Goal: Find specific page/section: Find specific page/section

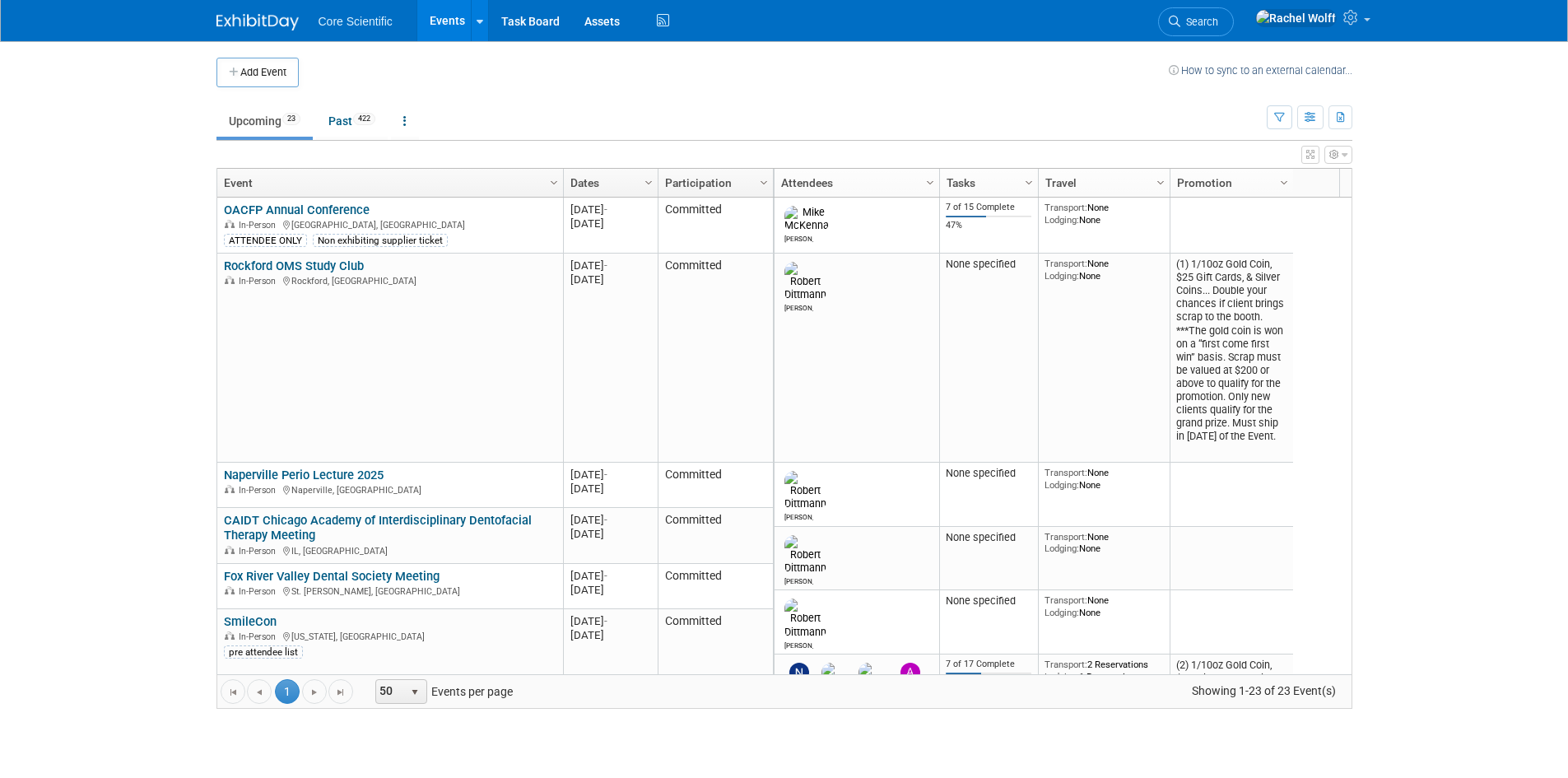
scroll to position [198, 0]
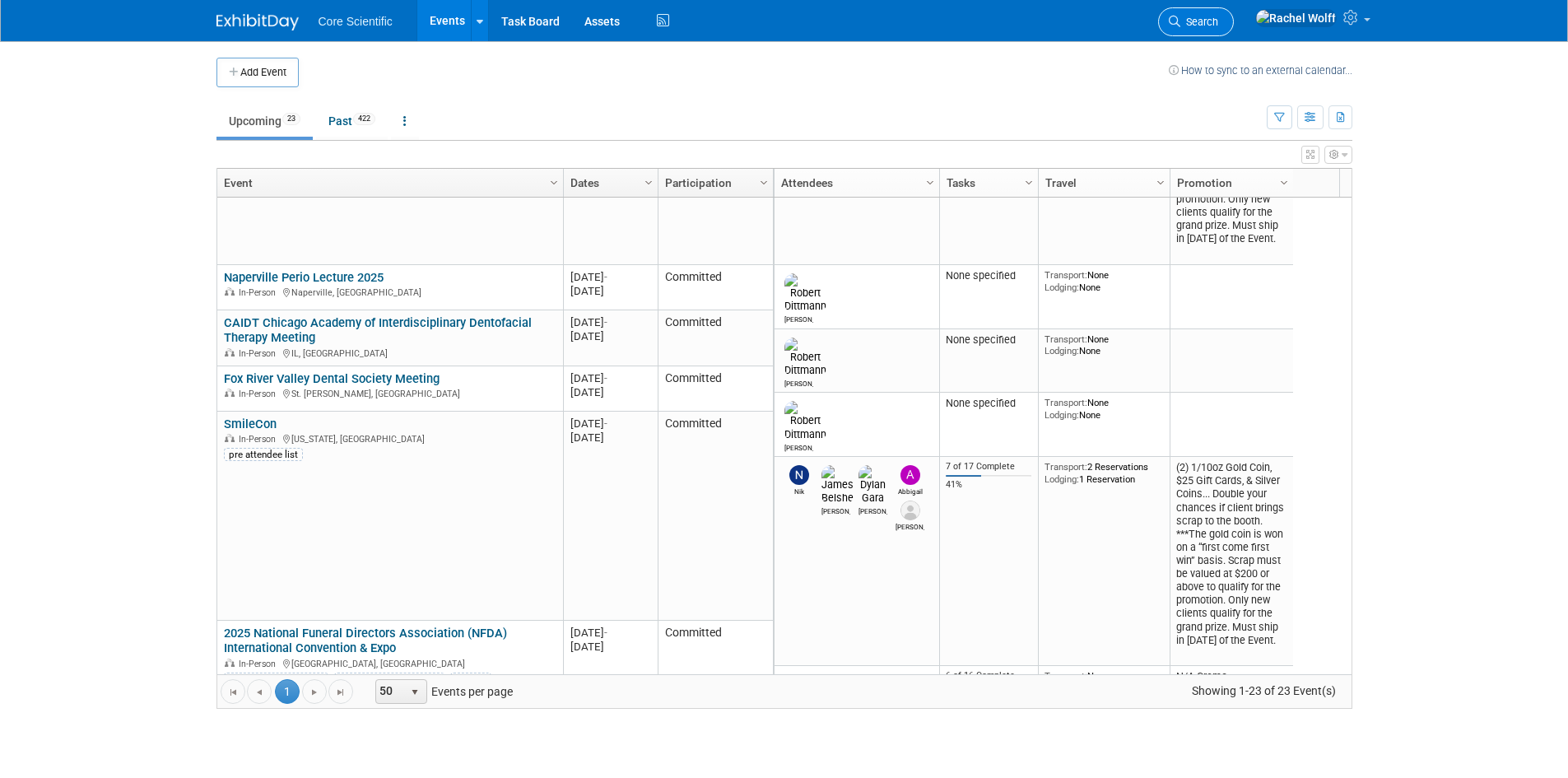
click at [1219, 22] on span "Search" at bounding box center [1199, 22] width 38 height 12
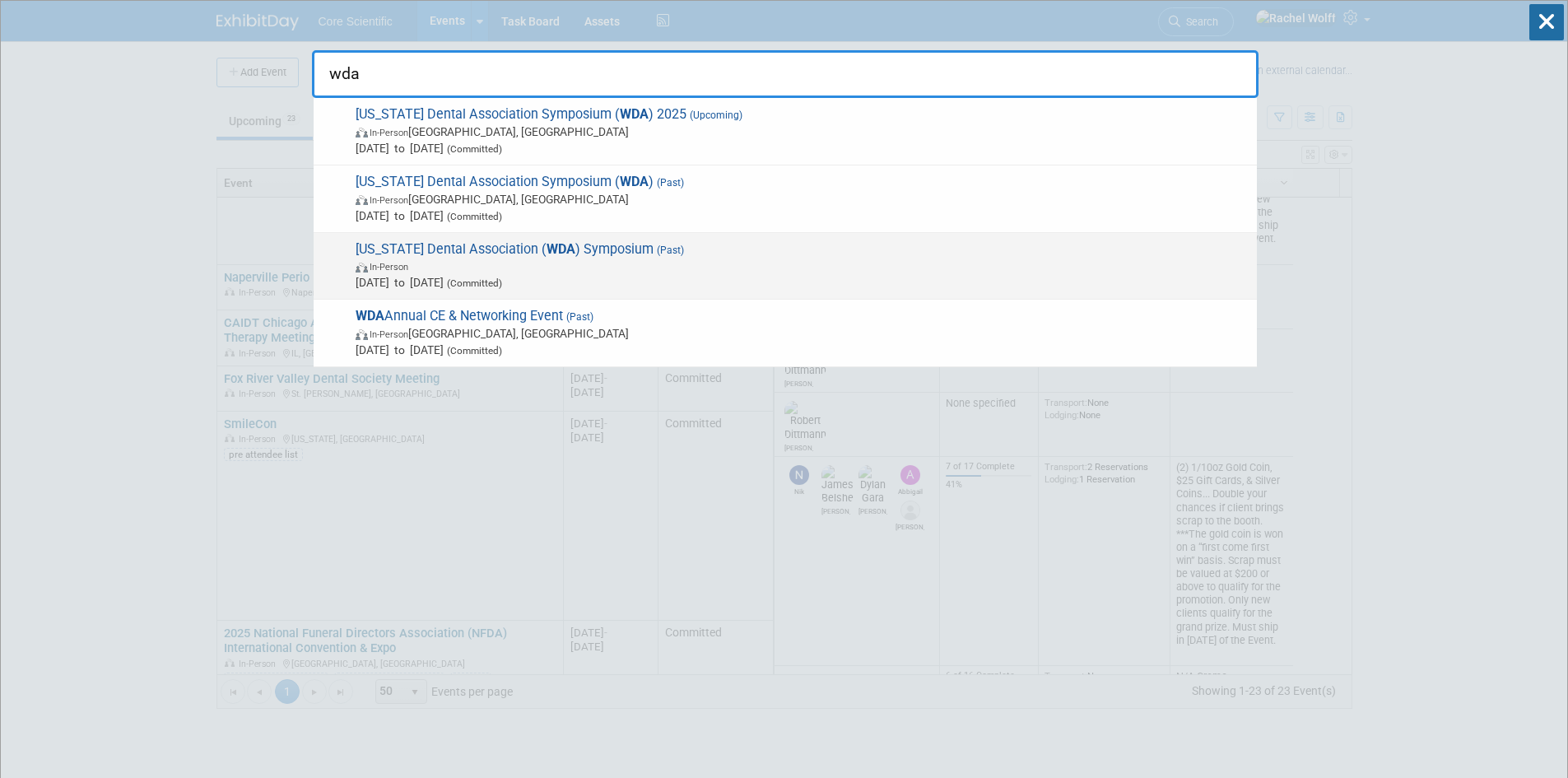
type input "wda"
click at [425, 275] on span "[DATE] to [DATE] (Committed)" at bounding box center [802, 282] width 893 height 17
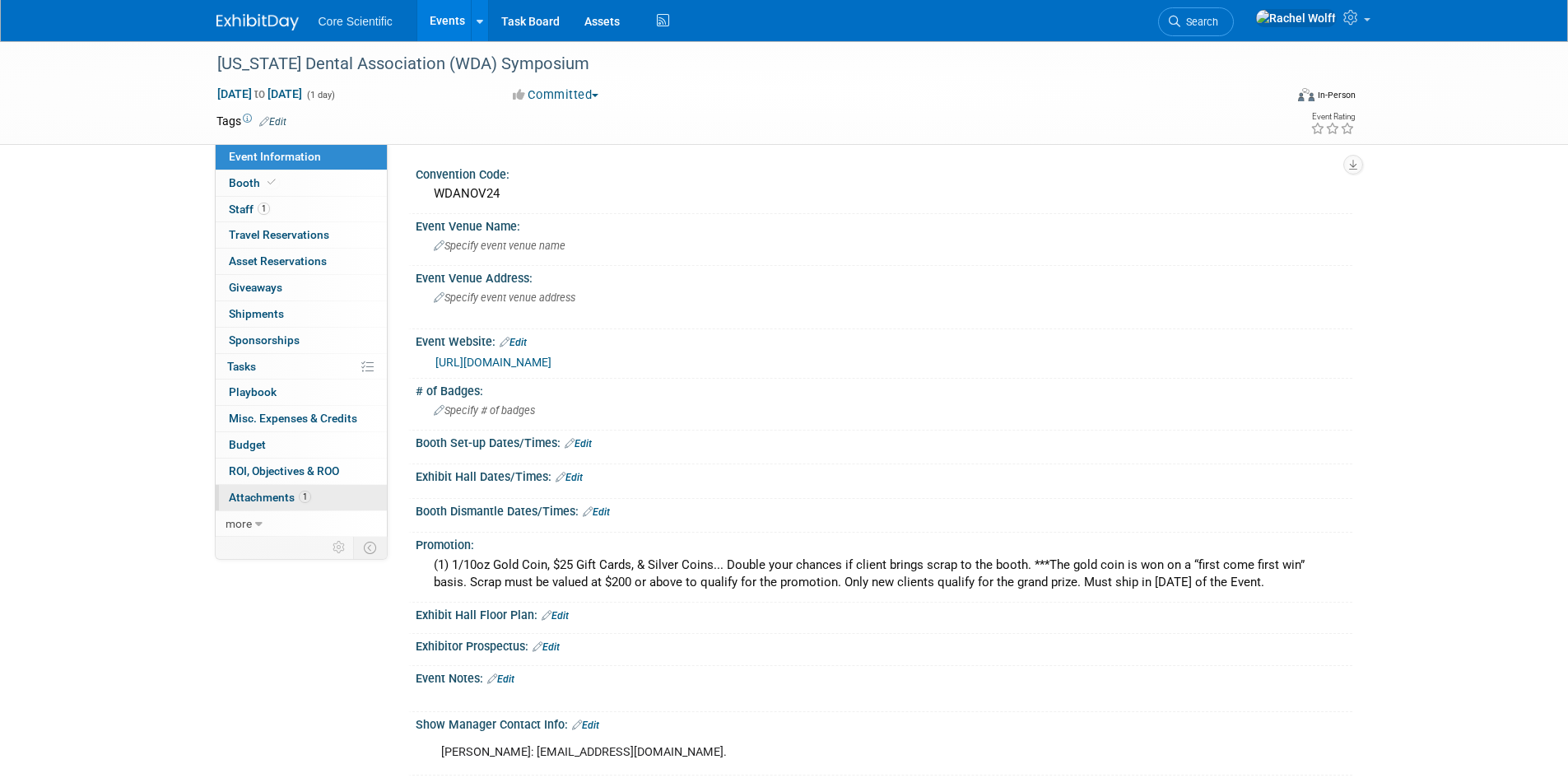
click at [302, 490] on span "1" at bounding box center [305, 497] width 12 height 12
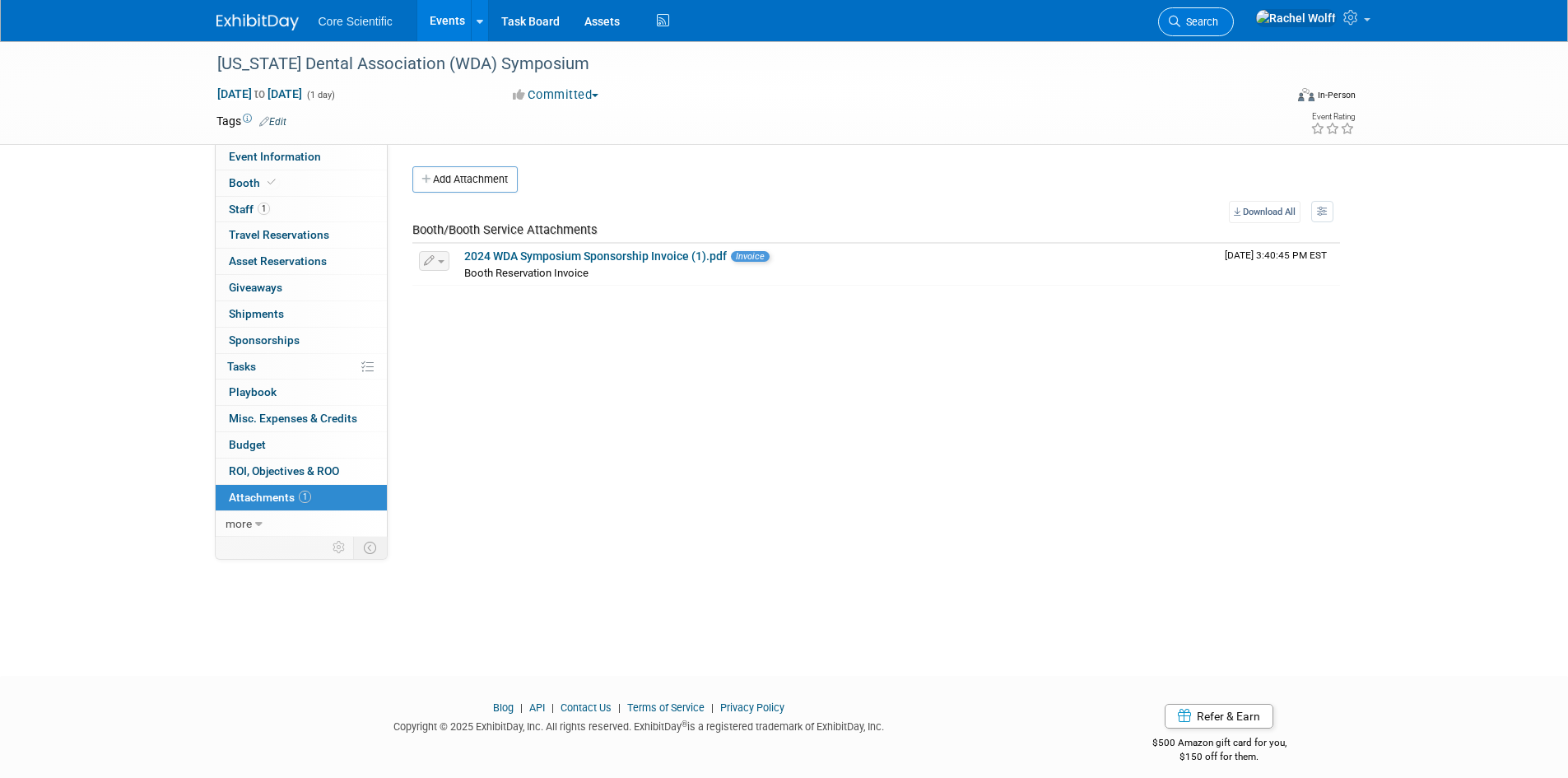
click at [1234, 13] on link "Search" at bounding box center [1196, 21] width 76 height 29
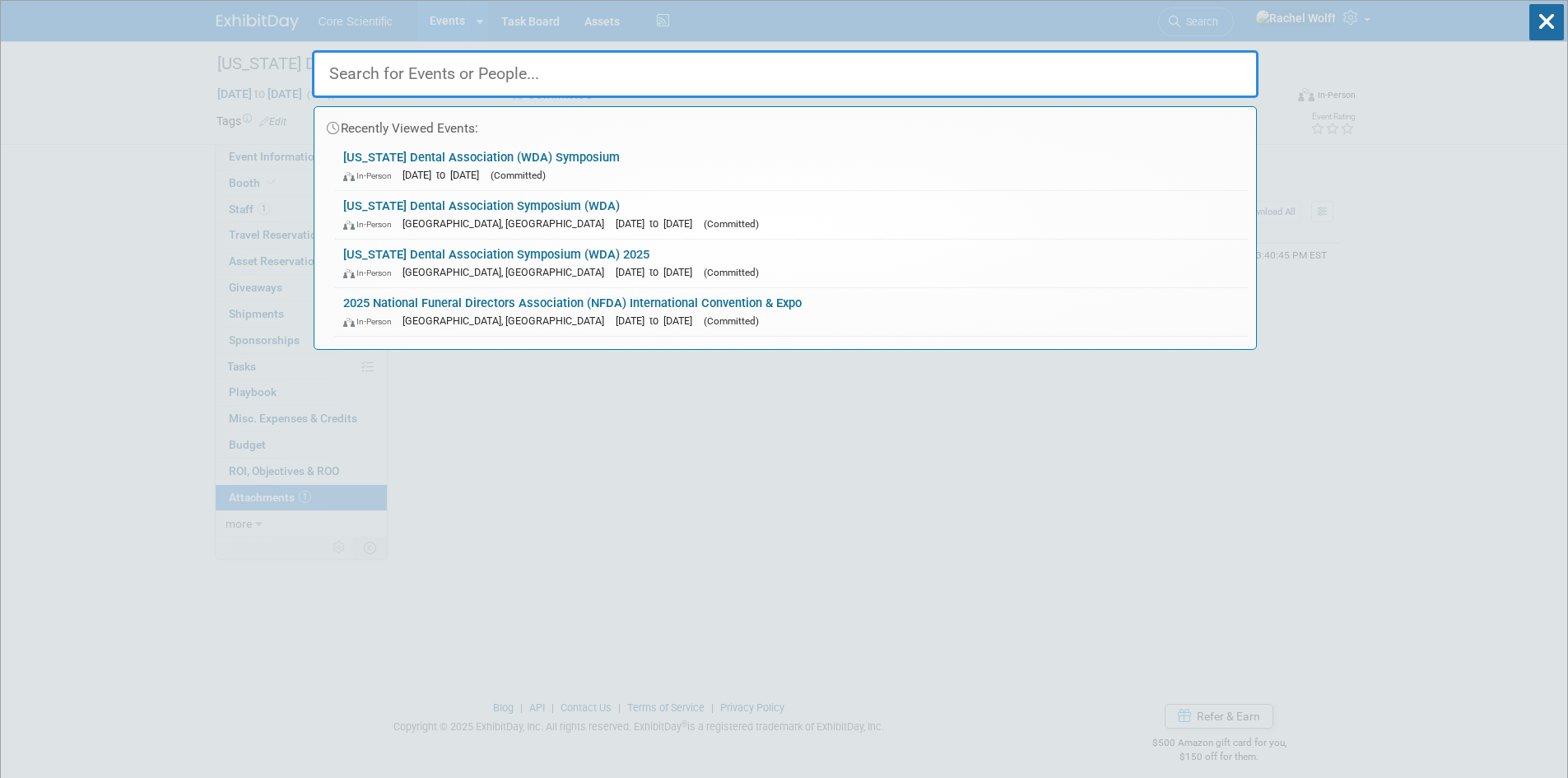
click at [900, 94] on input "text" at bounding box center [786, 74] width 947 height 48
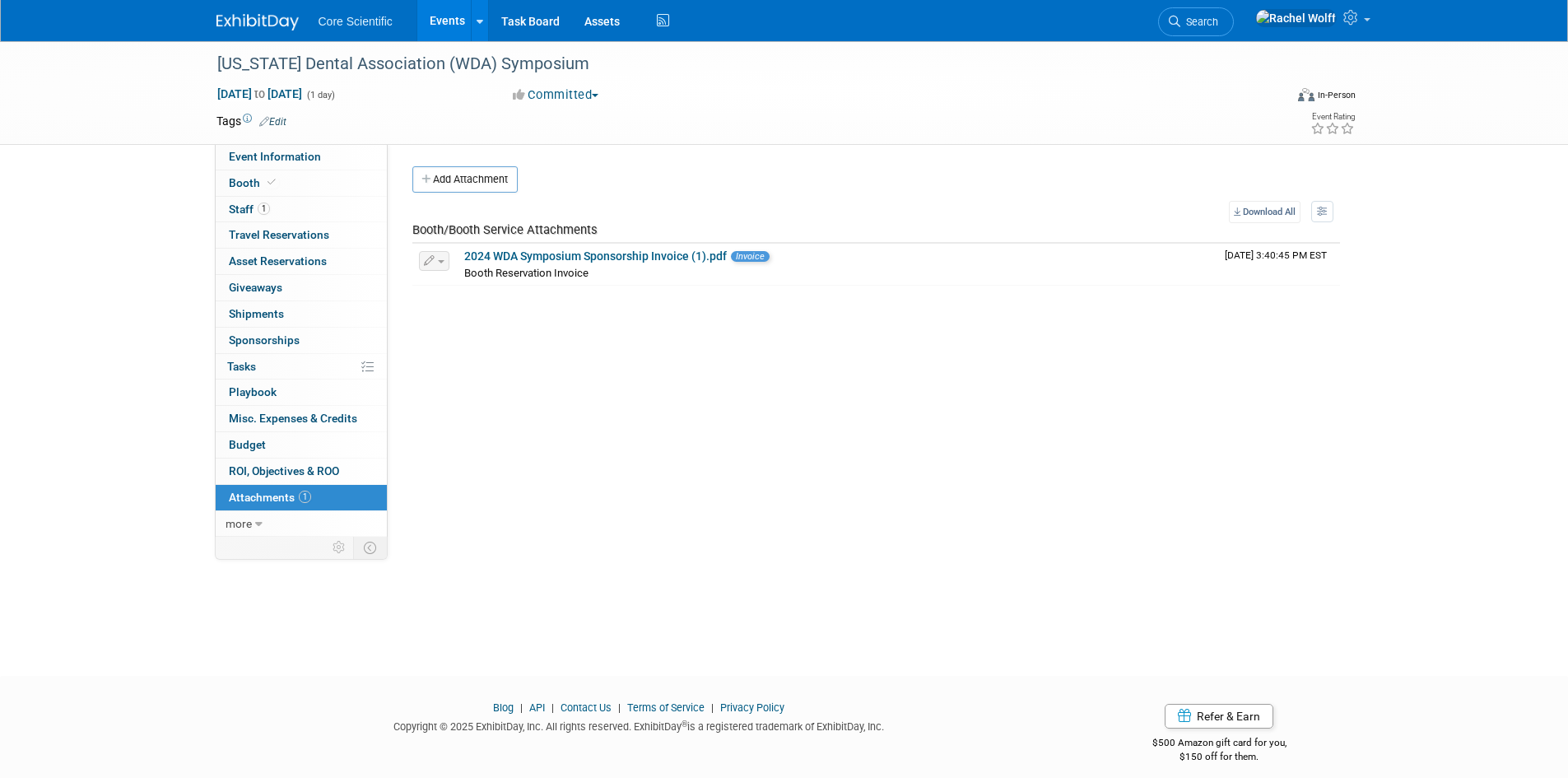
click at [271, 31] on div "Core Scientific Events Add Event Bulk Upload Events Shareable Event Boards Rece…" at bounding box center [785, 20] width 1136 height 41
click at [271, 20] on img at bounding box center [258, 22] width 82 height 17
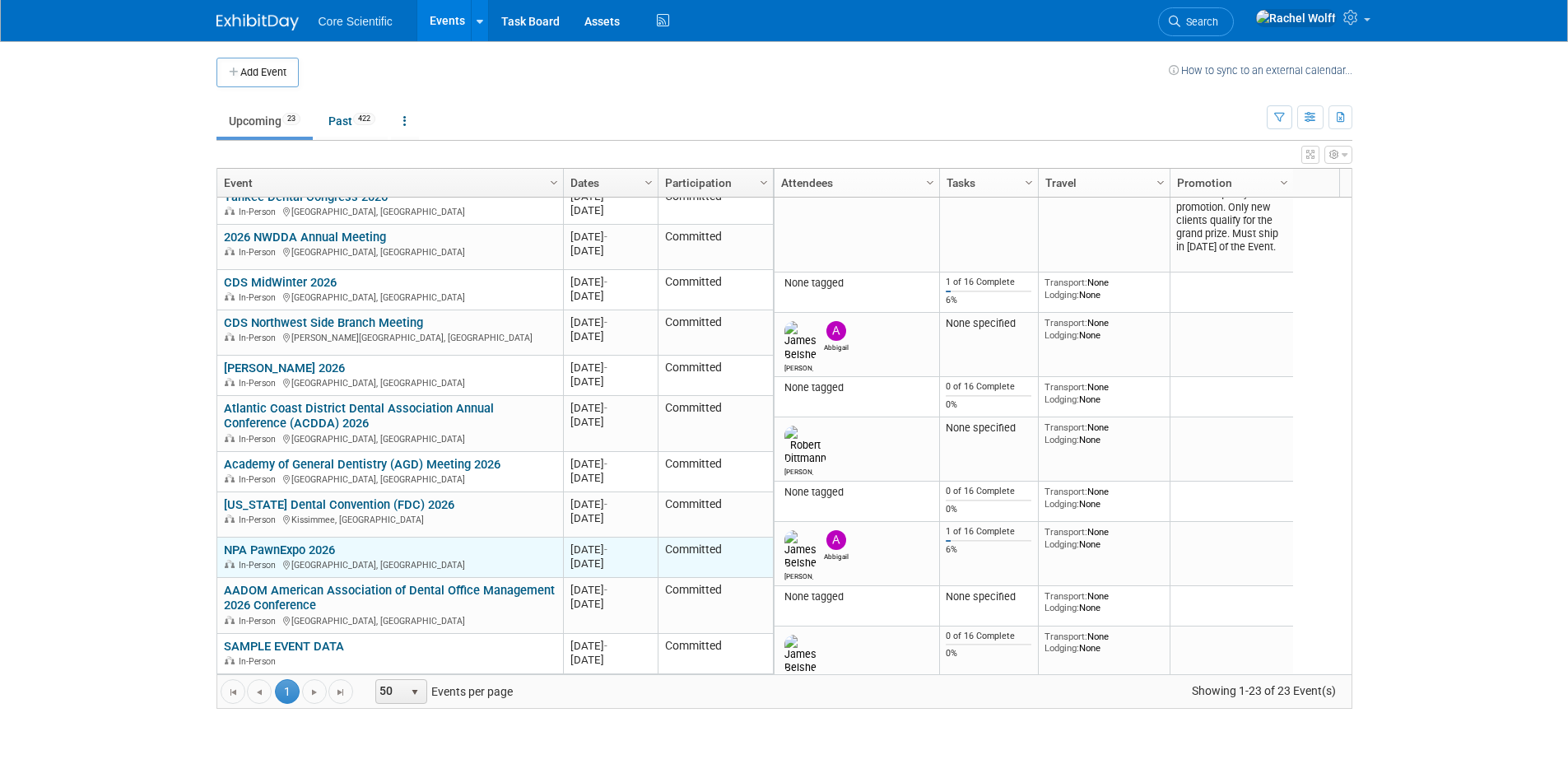
scroll to position [1161, 0]
